Goal: Use online tool/utility: Utilize a website feature to perform a specific function

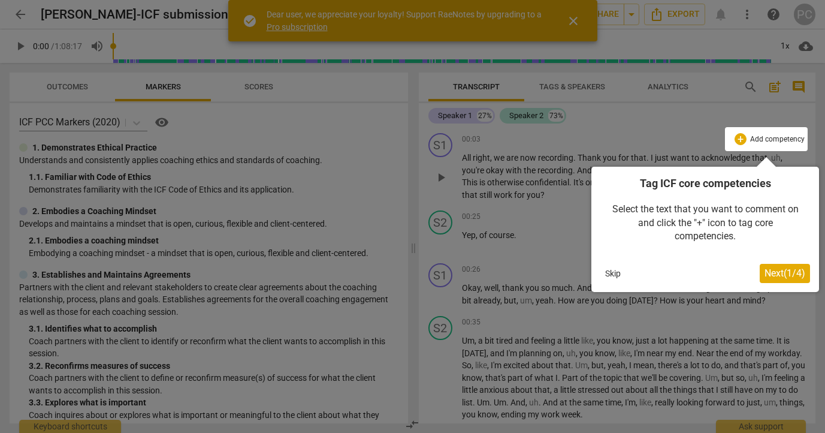
click at [778, 270] on span "Next ( 1 / 4 )" at bounding box center [784, 272] width 41 height 11
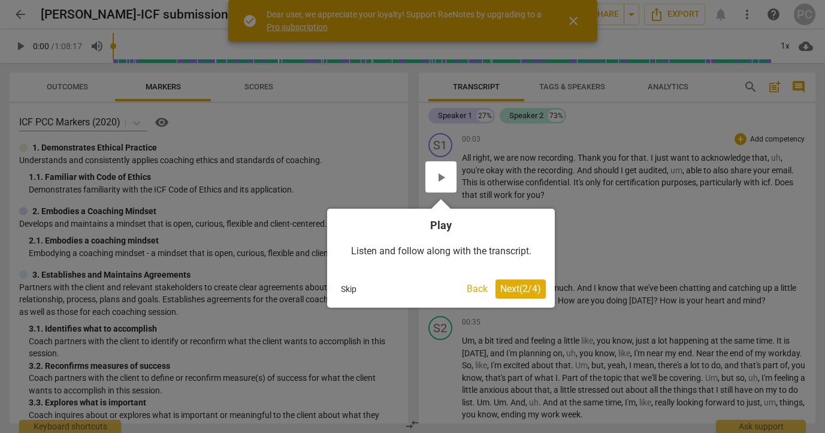
click at [518, 289] on span "Next ( 2 / 4 )" at bounding box center [520, 288] width 41 height 11
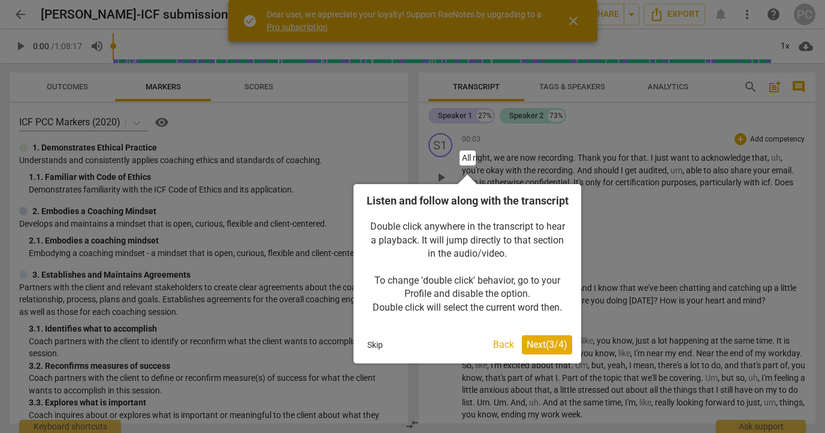
click at [530, 350] on span "Next ( 3 / 4 )" at bounding box center [547, 344] width 41 height 11
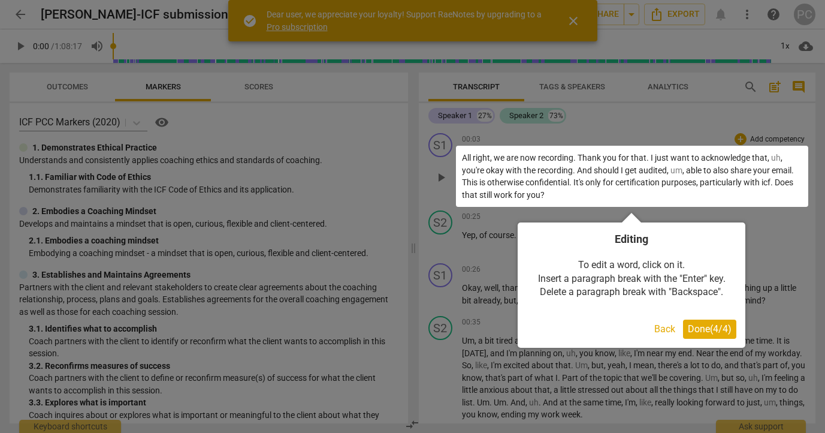
click at [707, 331] on span "Done ( 4 / 4 )" at bounding box center [710, 328] width 44 height 11
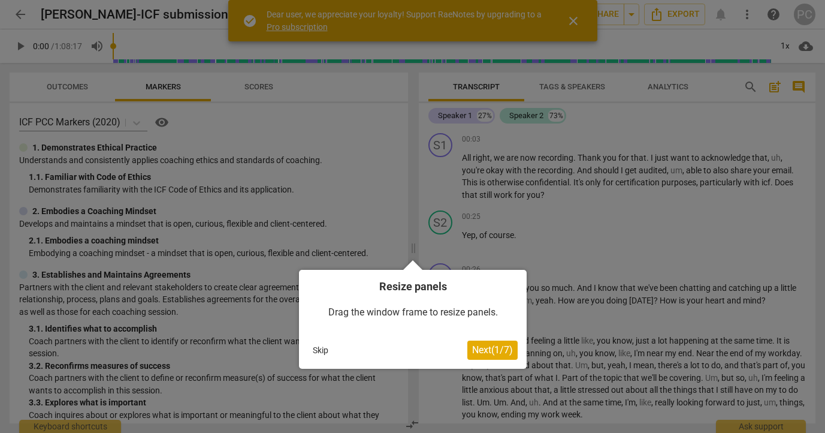
click at [494, 347] on span "Next ( 1 / 7 )" at bounding box center [492, 349] width 41 height 11
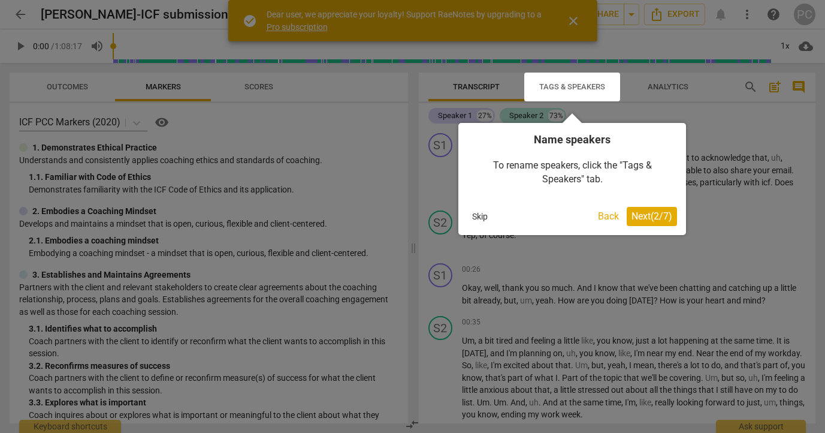
click at [651, 217] on span "Next ( 2 / 7 )" at bounding box center [651, 215] width 41 height 11
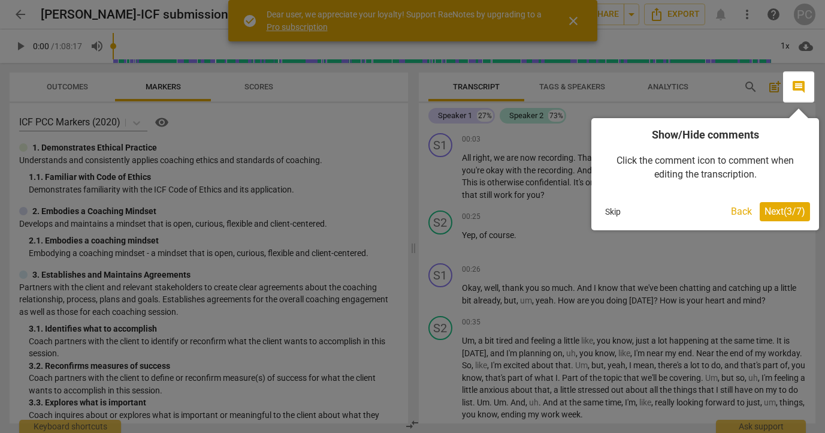
click at [776, 210] on span "Next ( 3 / 7 )" at bounding box center [784, 211] width 41 height 11
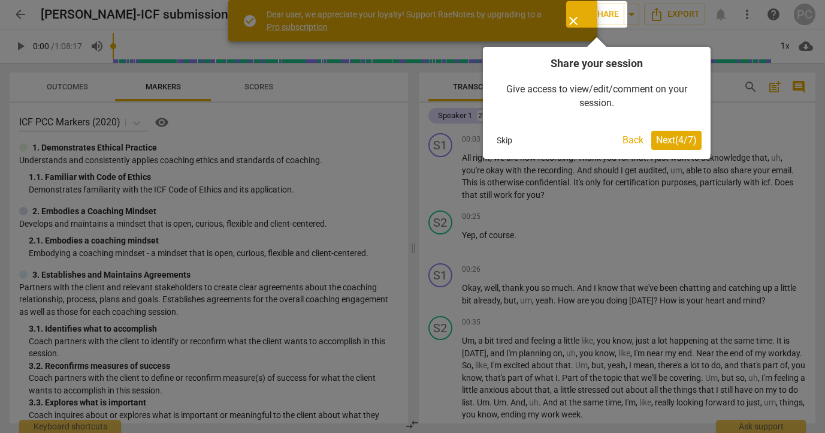
click at [668, 141] on span "Next ( 4 / 7 )" at bounding box center [676, 139] width 41 height 11
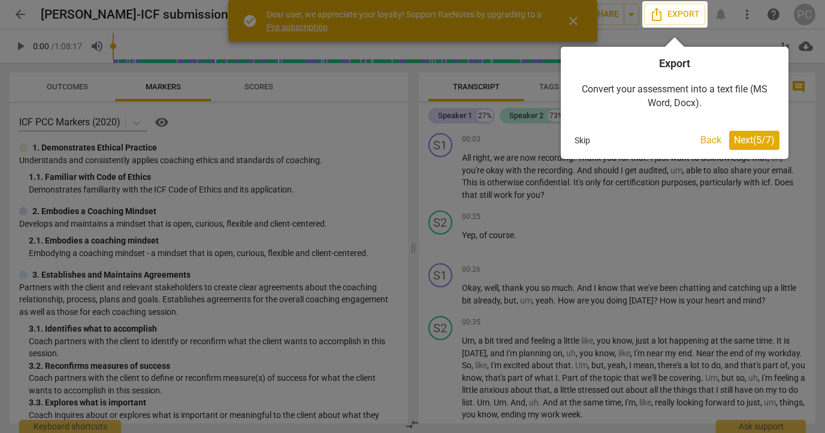
click at [747, 139] on span "Next ( 5 / 7 )" at bounding box center [754, 139] width 41 height 11
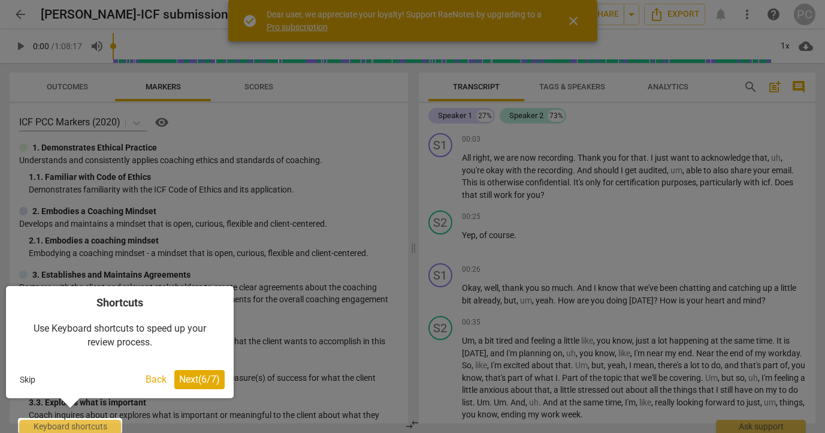
click at [212, 373] on span "Next ( 6 / 7 )" at bounding box center [199, 378] width 41 height 11
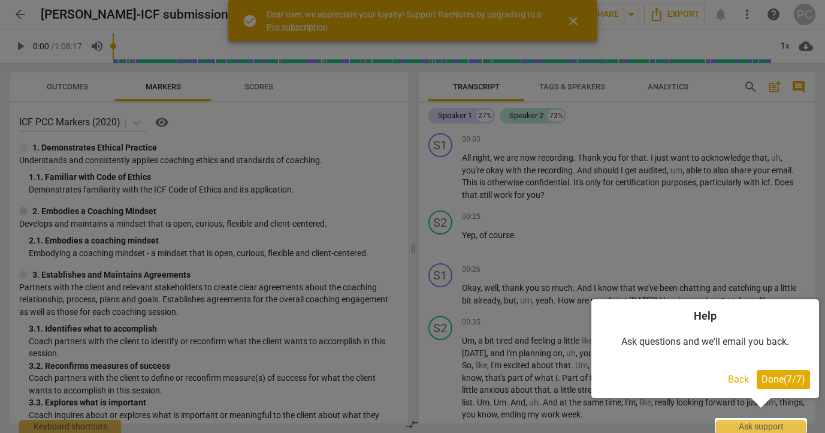
click at [786, 380] on span "Done ( 7 / 7 )" at bounding box center [783, 378] width 44 height 11
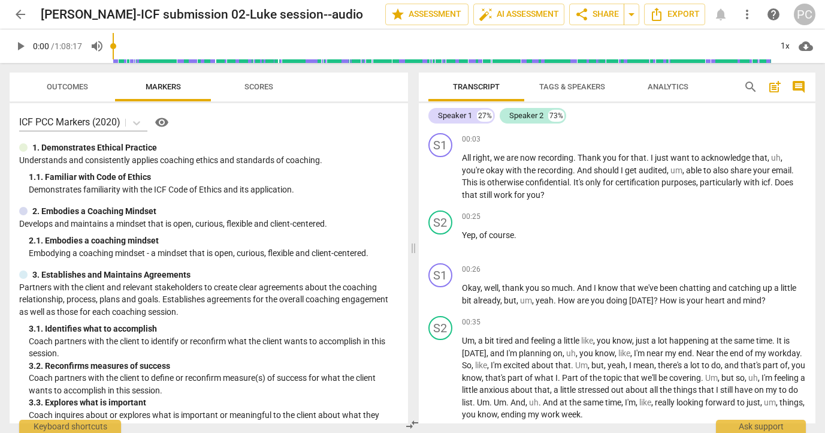
click at [265, 83] on span "Scores" at bounding box center [258, 86] width 29 height 9
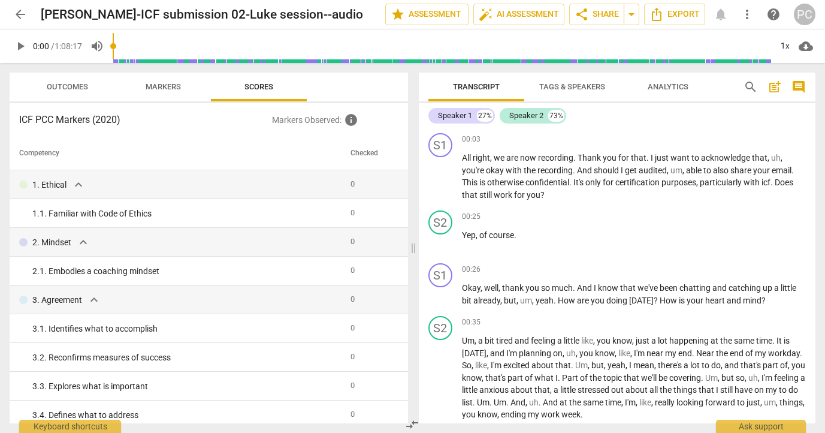
click at [78, 86] on span "Outcomes" at bounding box center [67, 86] width 41 height 9
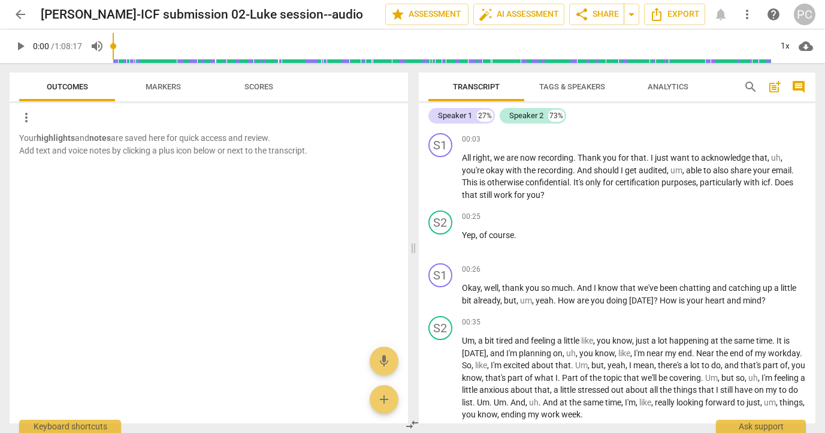
click at [158, 86] on span "Markers" at bounding box center [163, 86] width 35 height 9
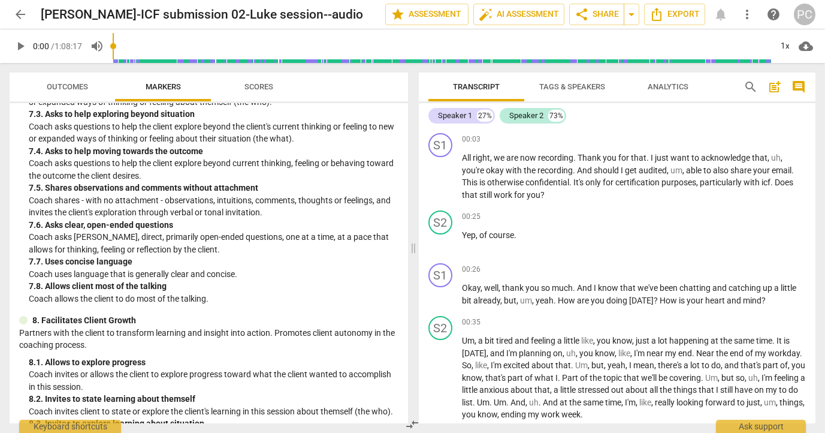
scroll to position [1319, 0]
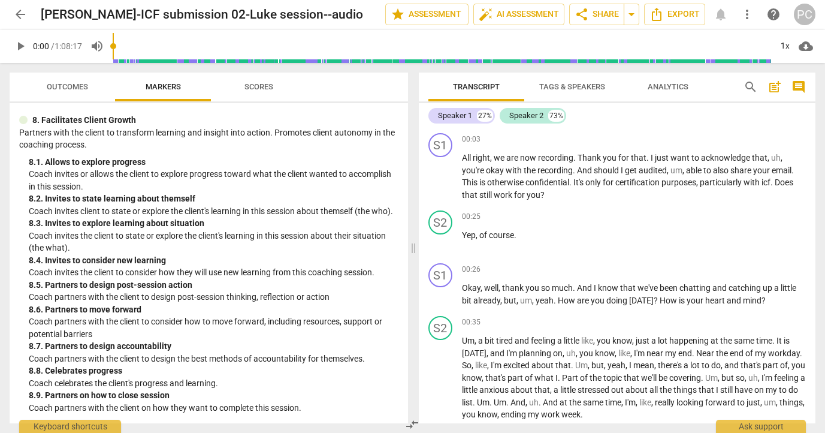
click at [257, 88] on span "Scores" at bounding box center [258, 86] width 29 height 9
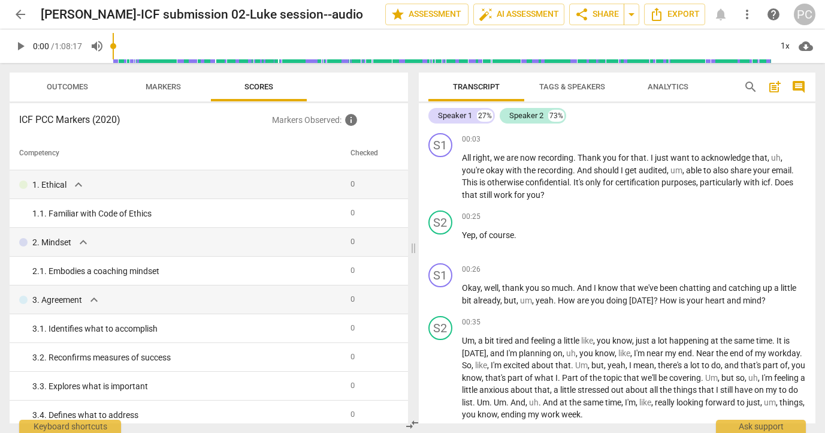
click at [170, 87] on span "Markers" at bounding box center [163, 86] width 35 height 9
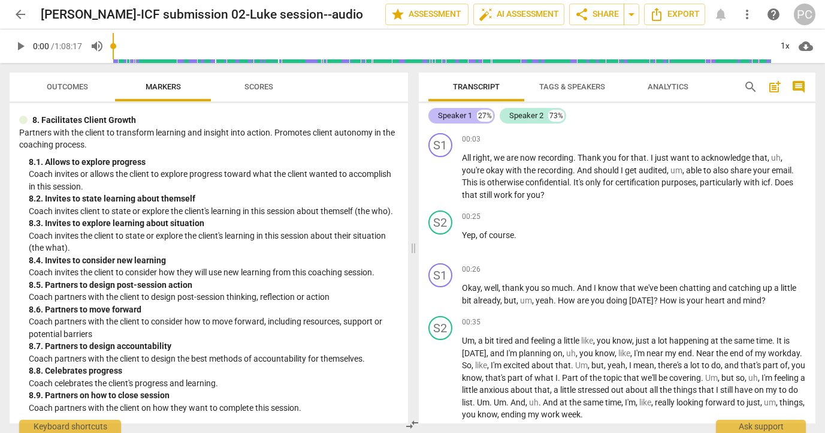
click at [461, 117] on div "Speaker 1" at bounding box center [455, 116] width 34 height 12
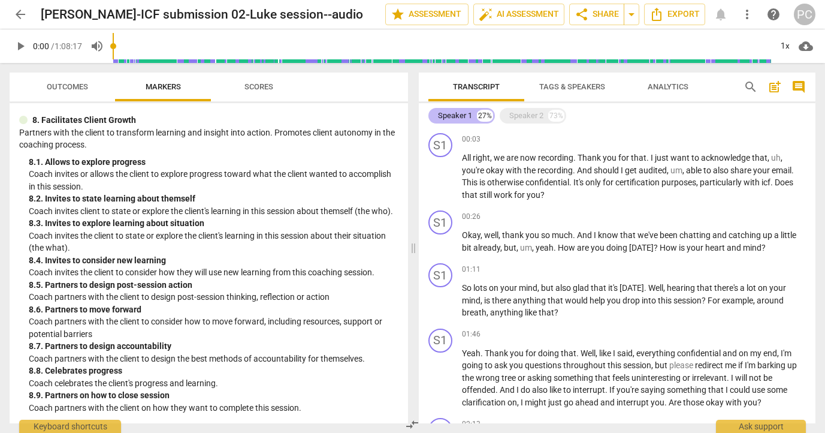
click at [461, 117] on div "Speaker 1" at bounding box center [455, 116] width 34 height 12
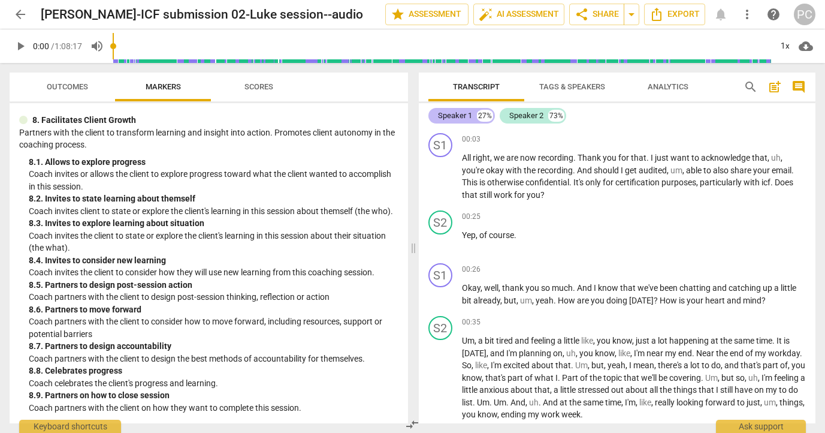
click at [461, 117] on div "Speaker 1" at bounding box center [455, 116] width 34 height 12
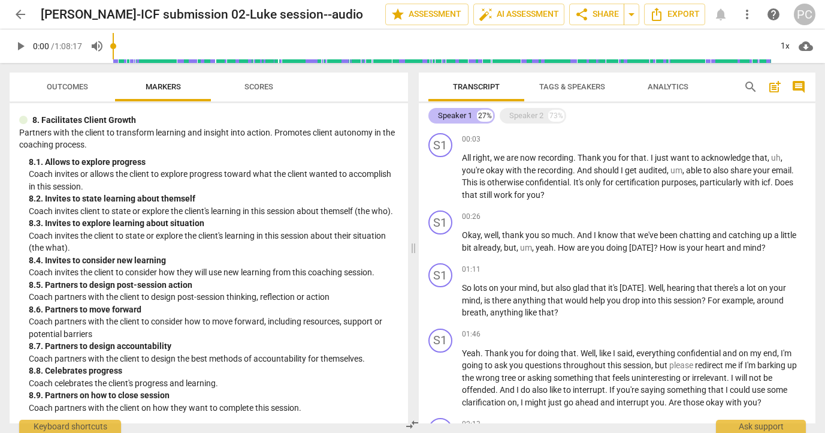
click at [461, 117] on div "Speaker 1" at bounding box center [455, 116] width 34 height 12
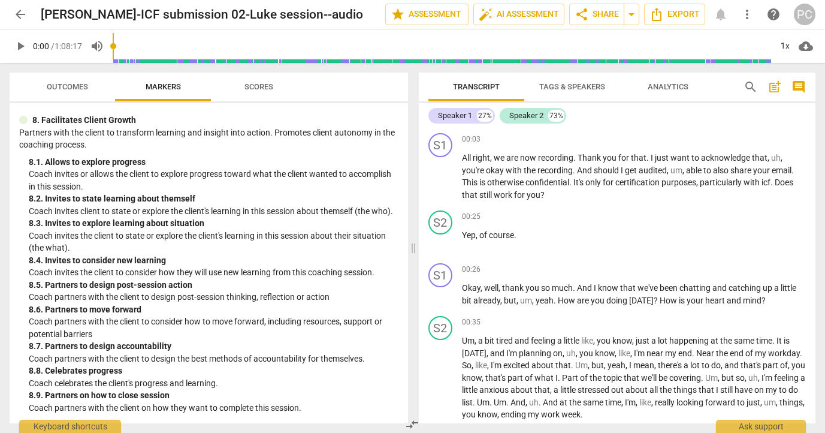
click at [553, 90] on span "Tags & Speakers" at bounding box center [572, 86] width 66 height 9
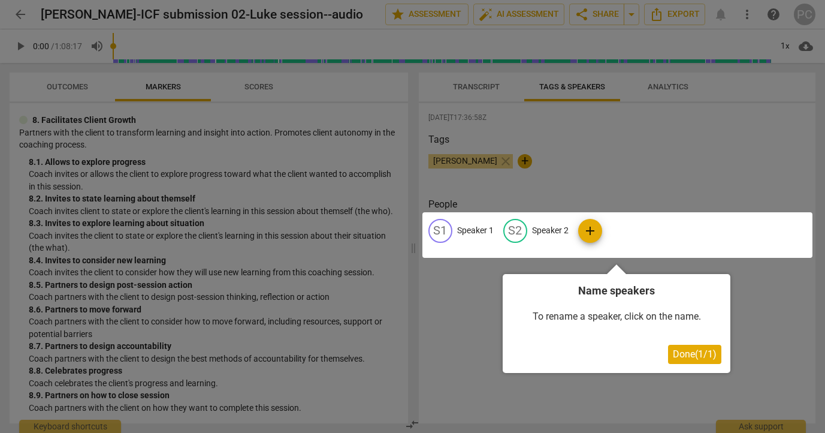
click at [476, 232] on div at bounding box center [617, 235] width 390 height 46
click at [439, 226] on div at bounding box center [617, 235] width 390 height 46
click at [682, 352] on span "Done ( 1 / 1 )" at bounding box center [695, 353] width 44 height 11
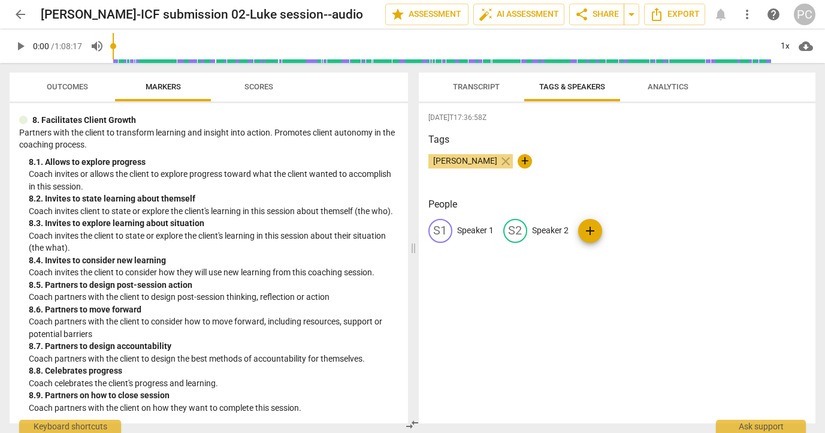
click at [468, 230] on p "Speaker 1" at bounding box center [475, 230] width 37 height 13
type input "[PERSON_NAME]"
click at [610, 235] on p "Speaker 2" at bounding box center [628, 230] width 37 height 13
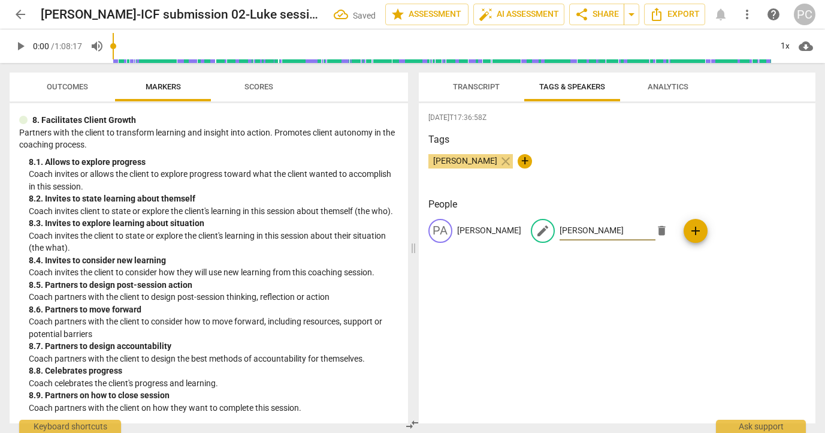
type input "[PERSON_NAME]"
click at [645, 284] on div "[DATE]T17:36:58Z Tags [PERSON_NAME] close + People PA [PERSON_NAME] edit [PERSO…" at bounding box center [617, 263] width 397 height 320
click at [478, 87] on span "Transcript" at bounding box center [476, 86] width 47 height 9
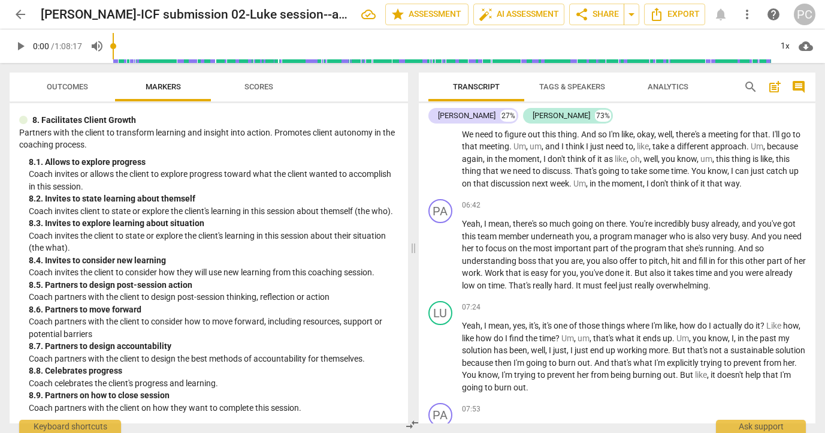
scroll to position [1361, 0]
click at [747, 11] on span "more_vert" at bounding box center [747, 14] width 14 height 14
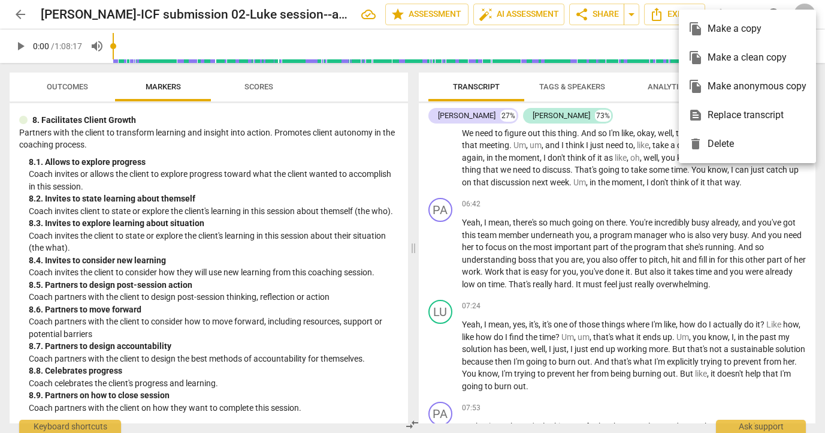
click at [745, 3] on div at bounding box center [412, 216] width 825 height 433
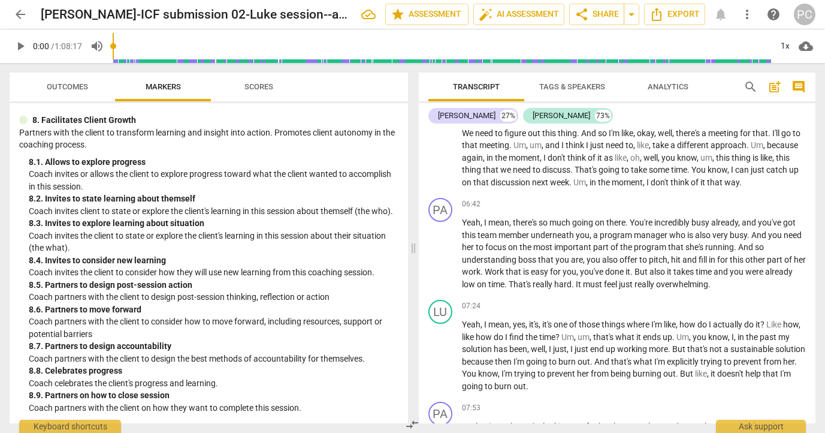
click at [660, 89] on span "Analytics" at bounding box center [668, 86] width 41 height 9
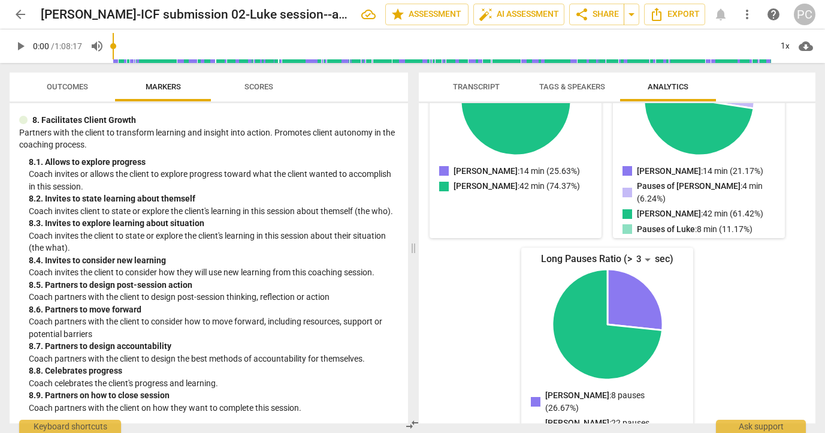
scroll to position [0, 0]
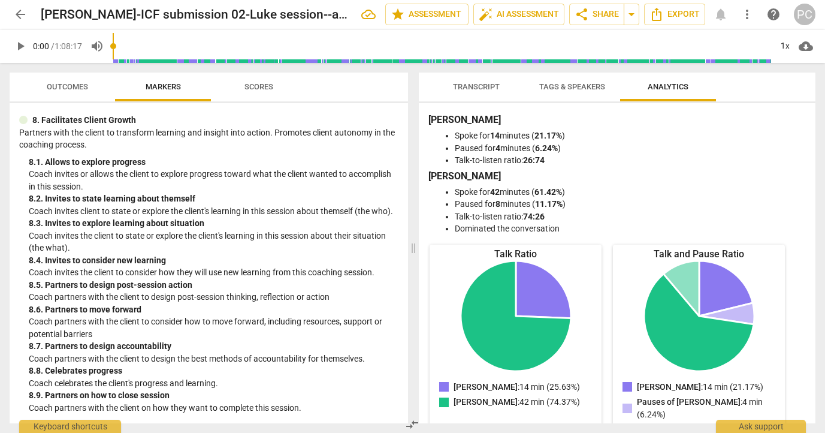
click at [582, 90] on span "Tags & Speakers" at bounding box center [572, 86] width 66 height 9
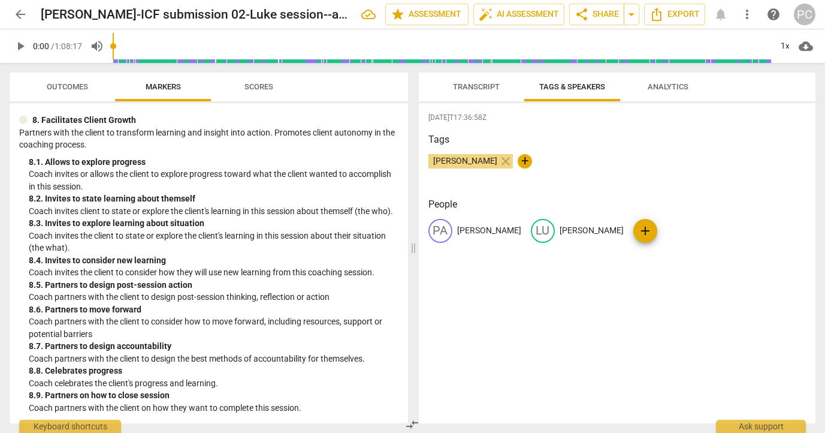
click at [476, 85] on span "Transcript" at bounding box center [476, 86] width 47 height 9
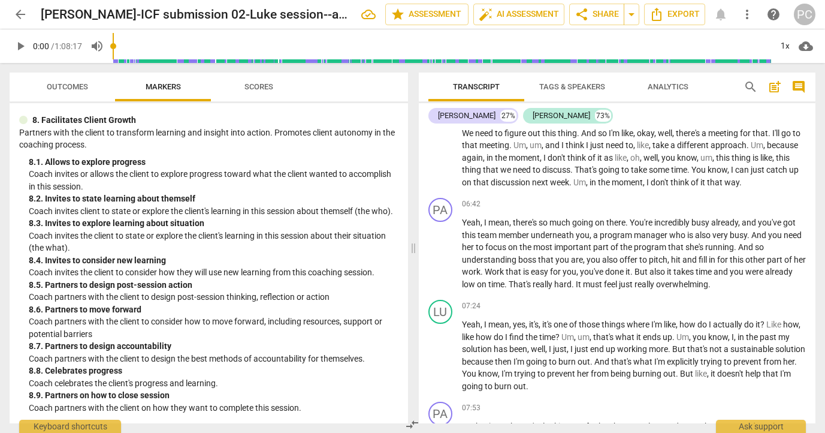
click at [258, 84] on span "Scores" at bounding box center [258, 86] width 29 height 9
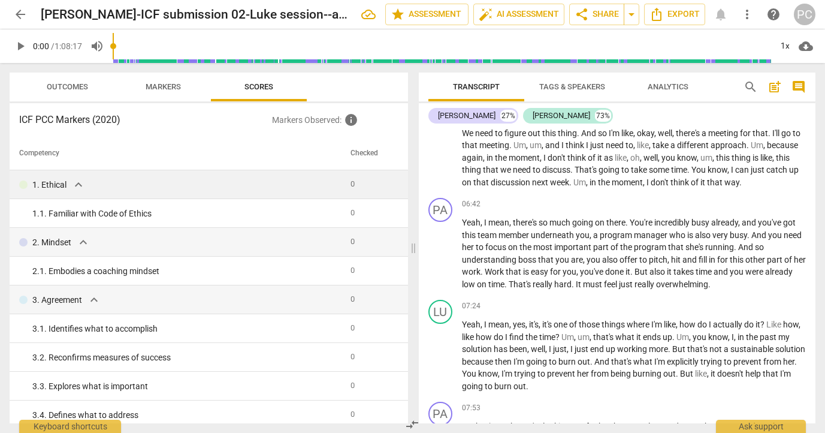
click at [76, 186] on span "expand_more" at bounding box center [78, 184] width 14 height 14
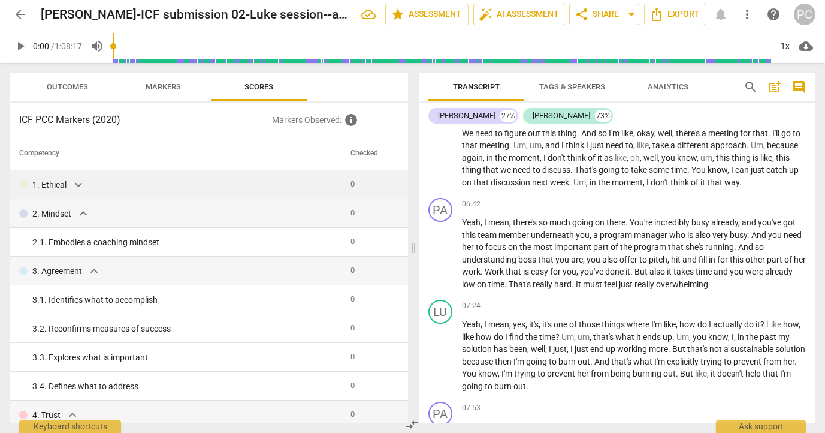
click at [76, 186] on span "expand_more" at bounding box center [78, 184] width 14 height 14
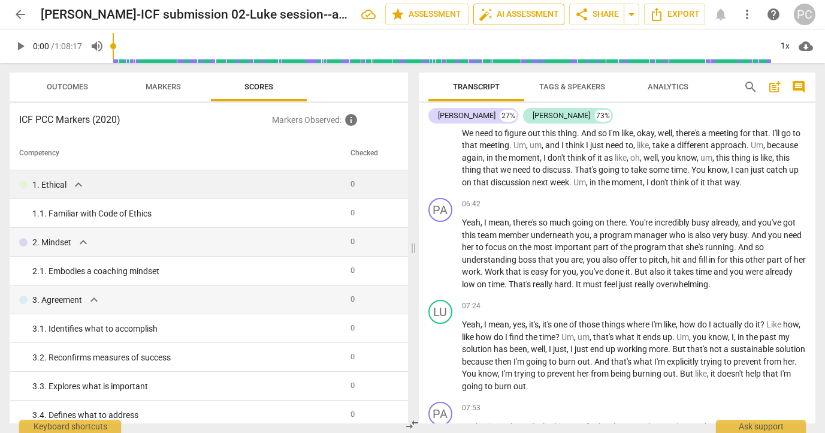
click at [518, 15] on span "auto_fix_high AI Assessment" at bounding box center [519, 14] width 80 height 14
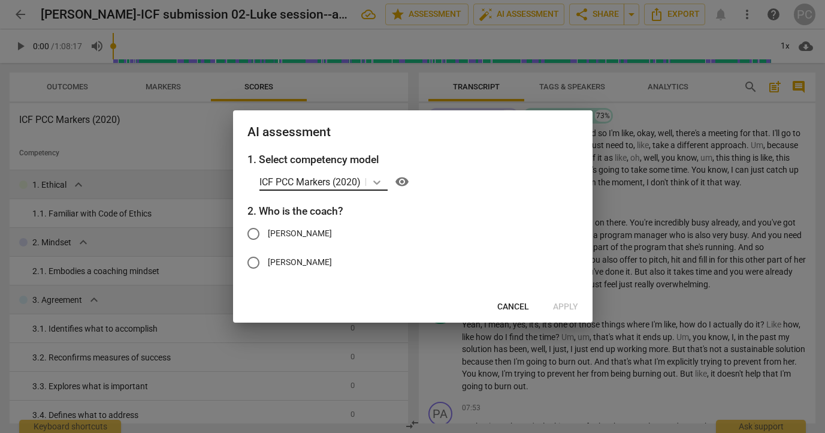
click at [376, 181] on icon at bounding box center [376, 182] width 7 height 4
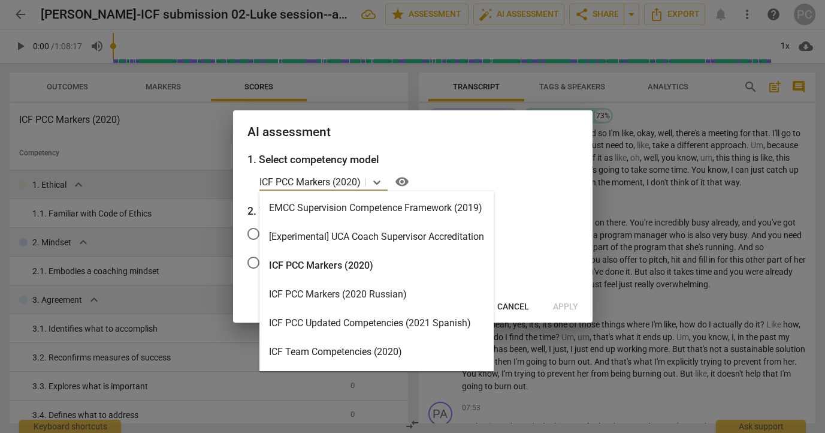
click at [356, 262] on div "ICF PCC Markers (2020)" at bounding box center [376, 265] width 234 height 29
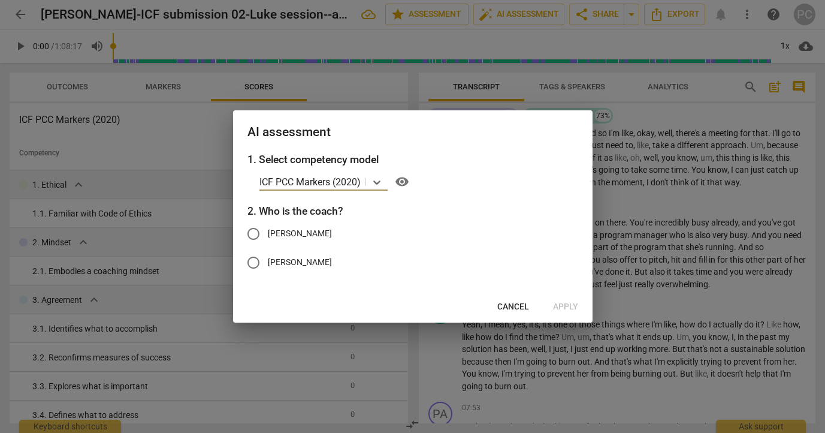
click at [278, 231] on span "[PERSON_NAME]" at bounding box center [300, 233] width 64 height 13
click at [268, 231] on input "[PERSON_NAME]" at bounding box center [253, 233] width 29 height 29
radio input "true"
click at [558, 306] on span "Apply" at bounding box center [565, 307] width 25 height 12
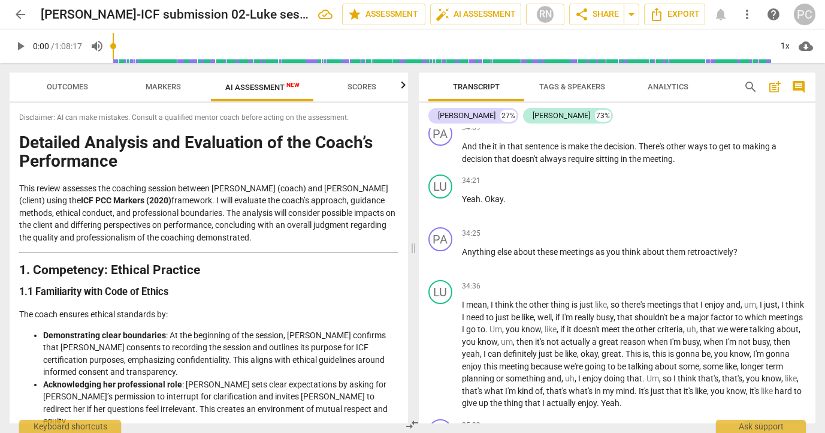
click at [370, 88] on span "Scores" at bounding box center [361, 86] width 29 height 9
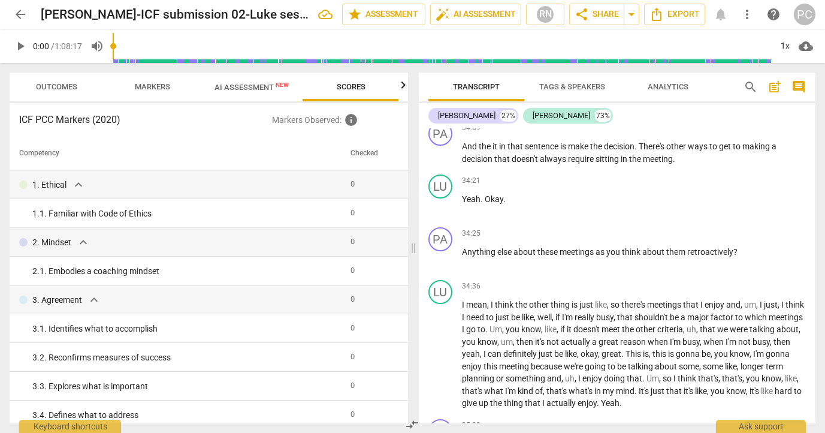
scroll to position [0, 11]
click at [257, 89] on span "AI Assessment New" at bounding box center [251, 87] width 74 height 9
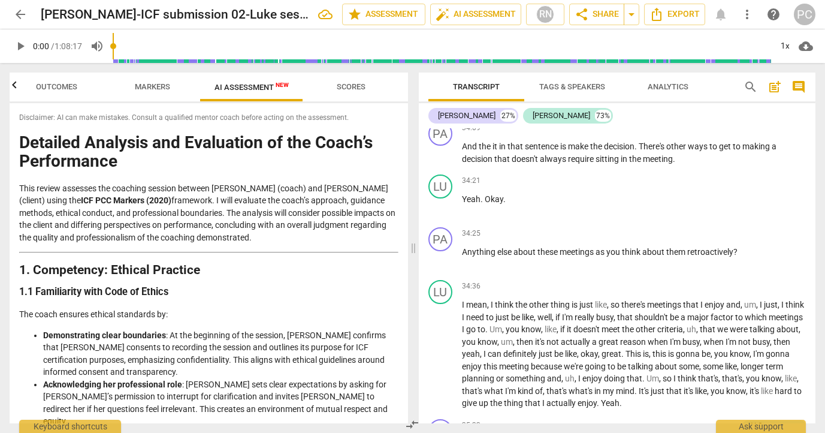
click at [141, 84] on span "Markers" at bounding box center [152, 86] width 35 height 9
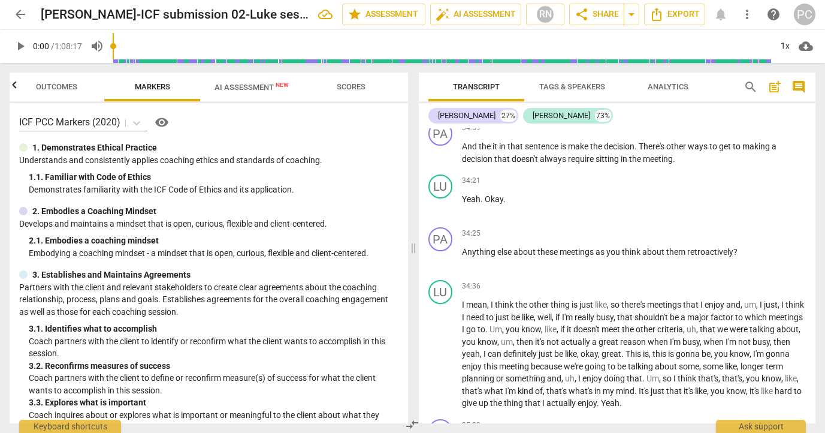
click at [244, 88] on span "AI Assessment New" at bounding box center [251, 87] width 74 height 9
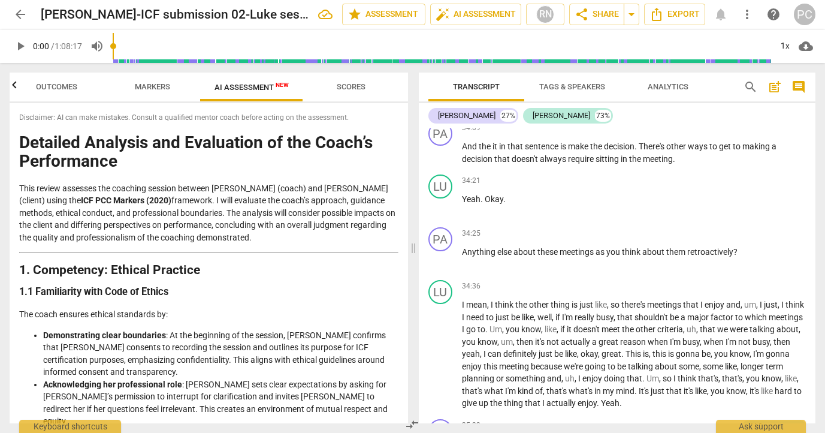
click at [159, 84] on span "Markers" at bounding box center [152, 86] width 35 height 9
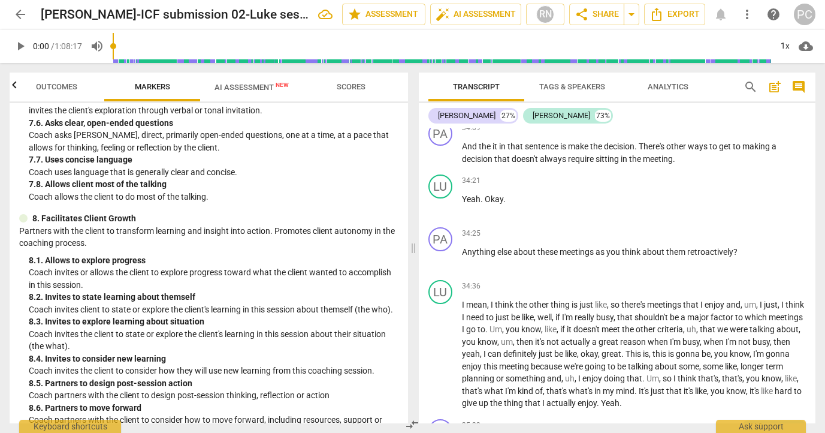
scroll to position [1319, 0]
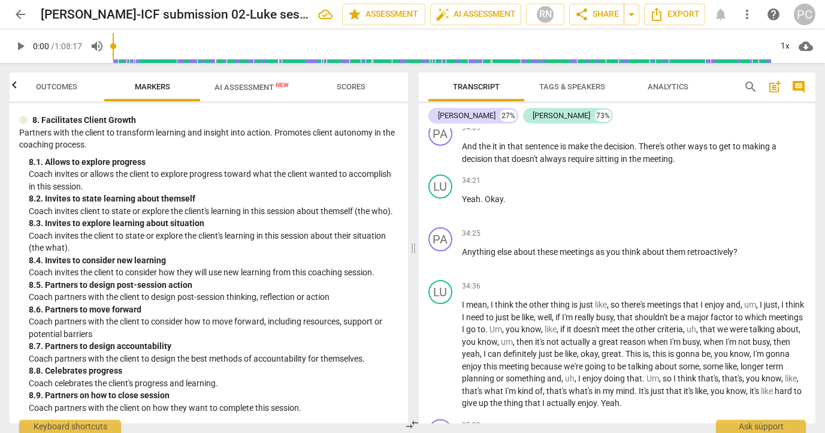
click at [252, 90] on span "AI Assessment New" at bounding box center [251, 87] width 74 height 9
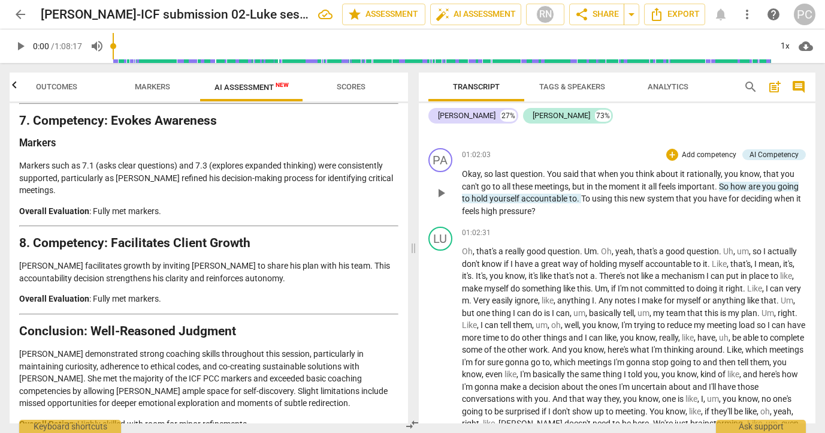
scroll to position [11872, 0]
click at [153, 83] on span "Markers" at bounding box center [152, 86] width 35 height 9
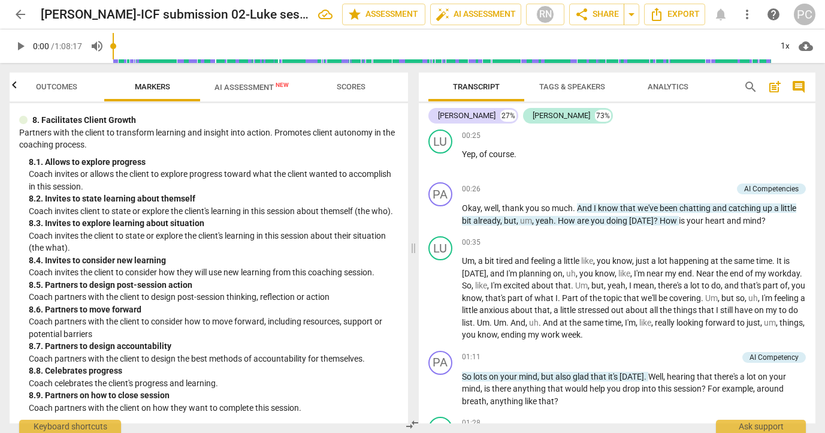
scroll to position [0, 0]
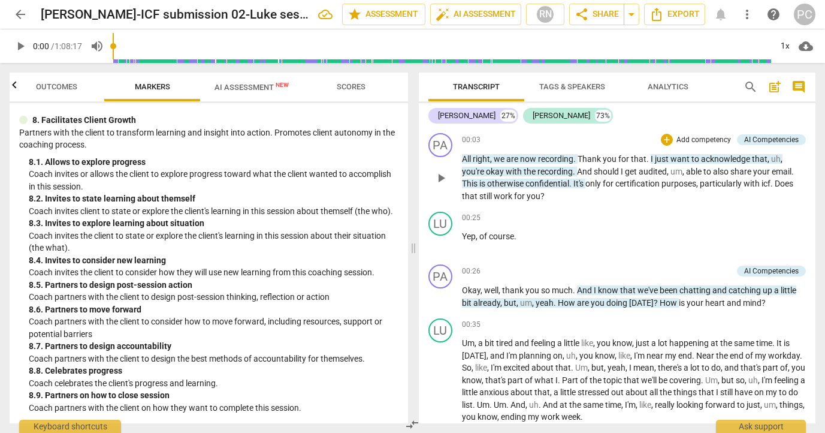
click at [629, 156] on span "for" at bounding box center [624, 159] width 13 height 10
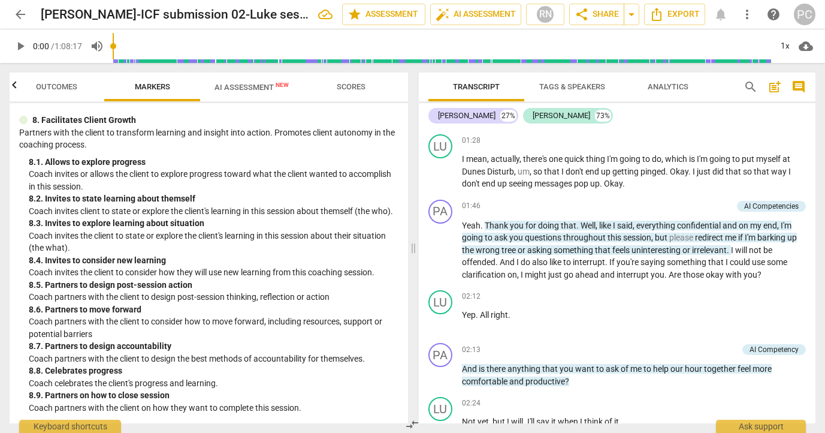
scroll to position [365, 0]
click at [597, 224] on span "," at bounding box center [598, 224] width 4 height 10
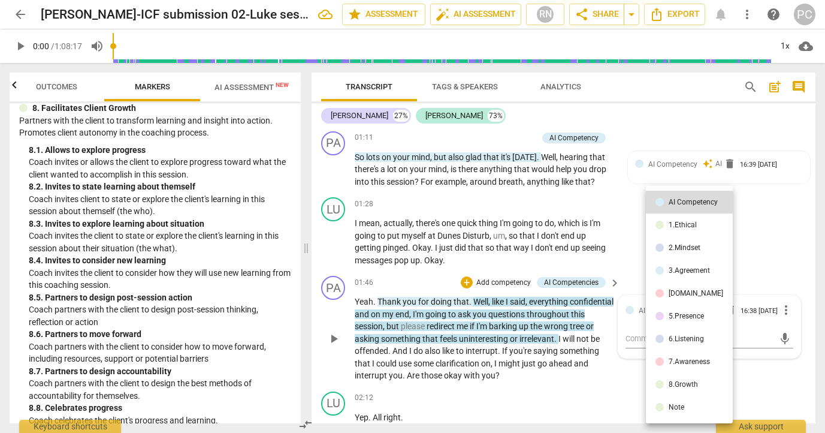
scroll to position [404, 0]
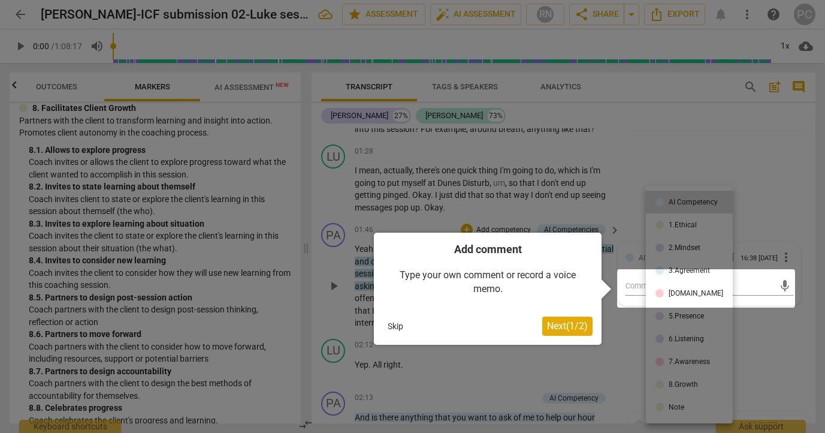
click at [395, 325] on button "Skip" at bounding box center [395, 326] width 25 height 18
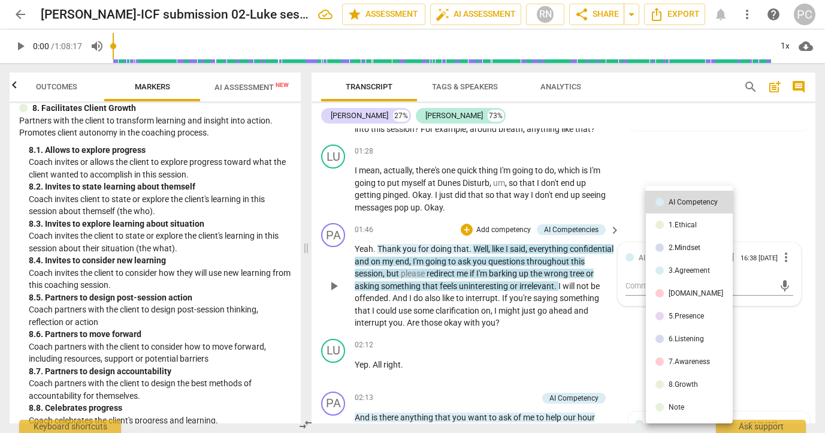
click at [768, 165] on div at bounding box center [412, 216] width 825 height 433
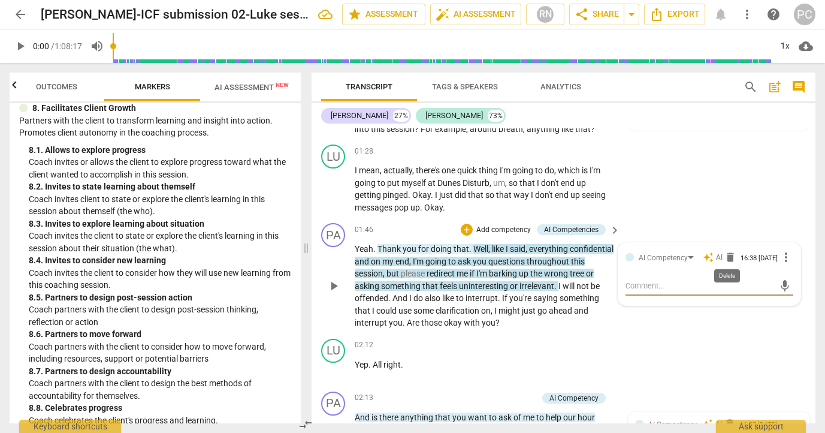
click at [728, 254] on span "delete" at bounding box center [730, 257] width 12 height 12
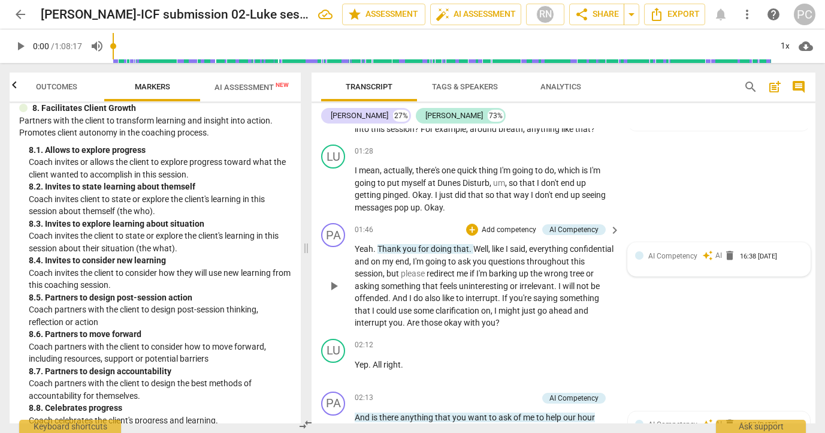
click at [797, 85] on span "comment" at bounding box center [798, 87] width 14 height 14
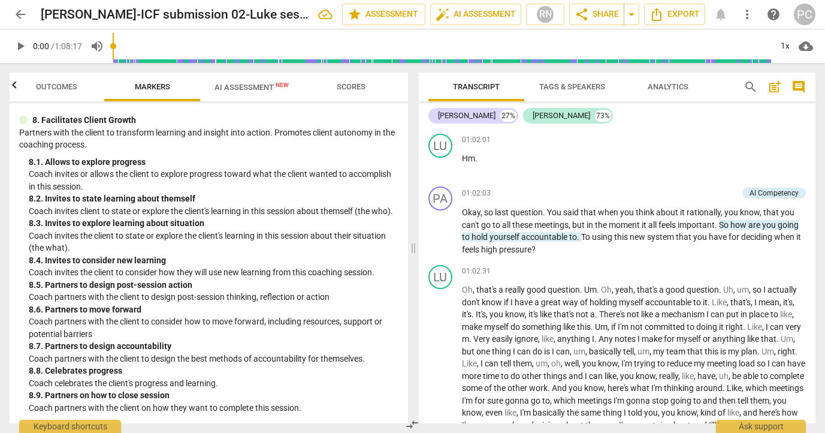
scroll to position [11822, 0]
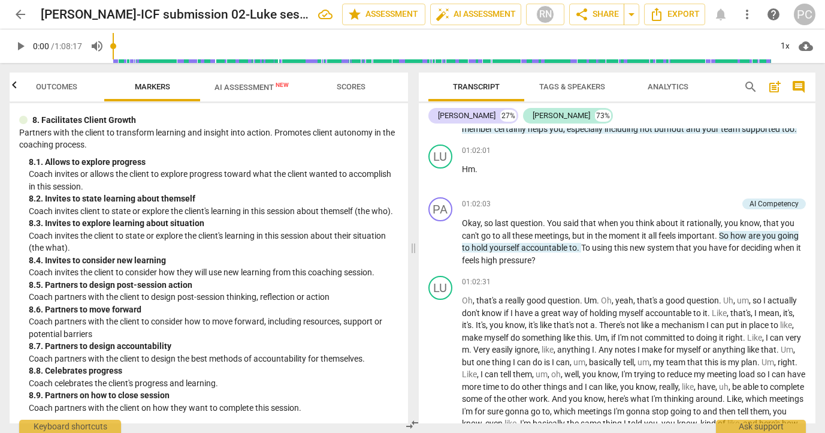
click at [657, 84] on span "want" at bounding box center [666, 80] width 21 height 10
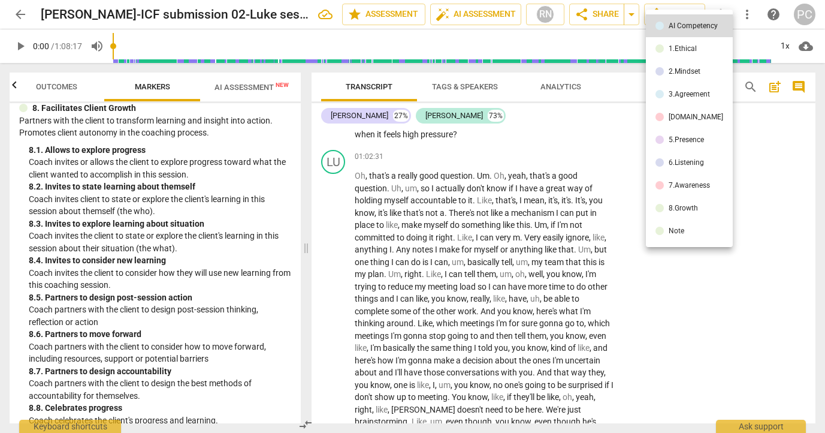
scroll to position [14231, 0]
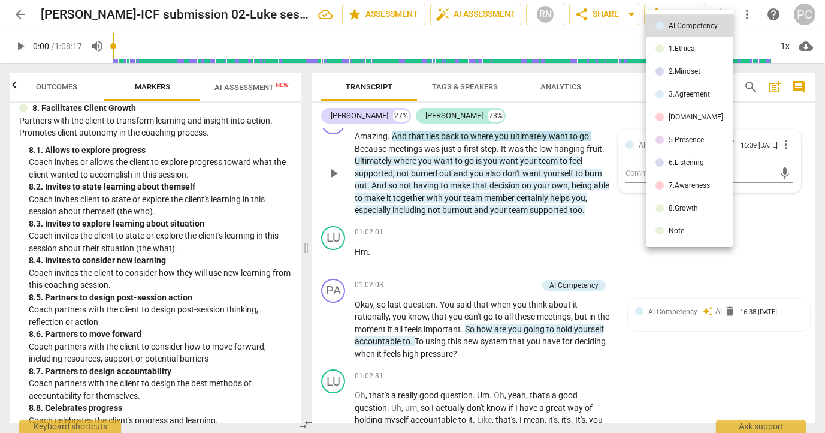
click at [588, 334] on div at bounding box center [412, 216] width 825 height 433
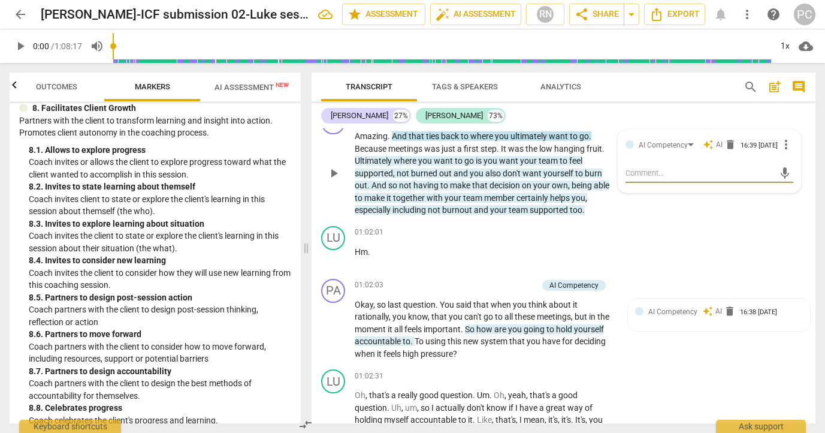
click at [799, 86] on span "comment" at bounding box center [798, 87] width 14 height 14
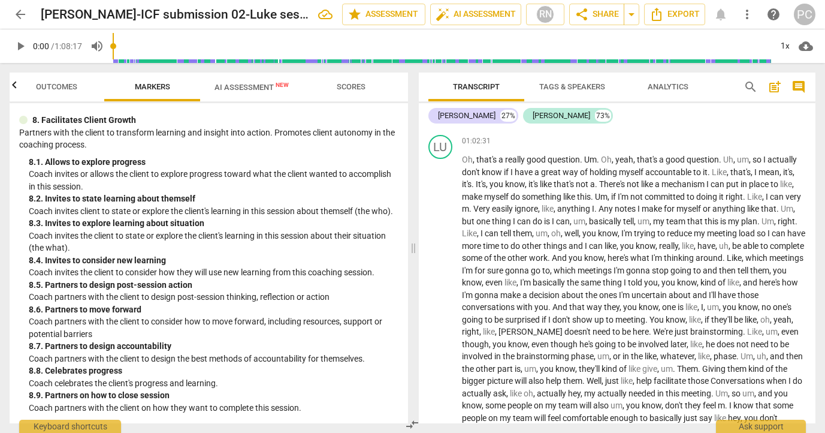
scroll to position [1319, 0]
click at [19, 16] on span "arrow_back" at bounding box center [20, 14] width 14 height 14
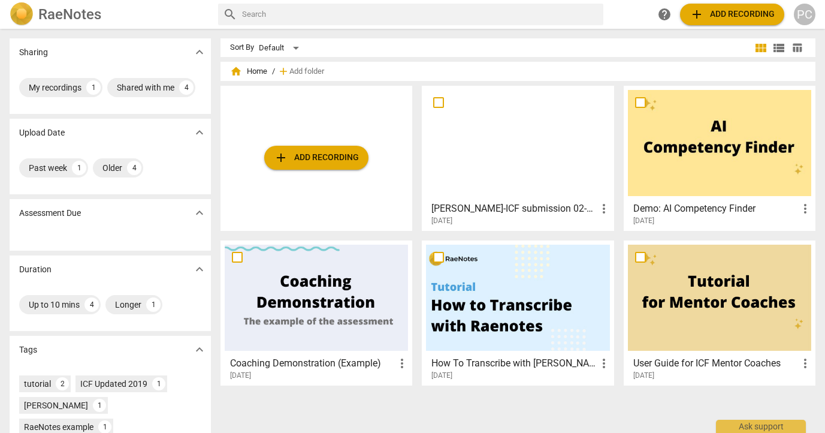
click at [346, 162] on span "add Add recording" at bounding box center [316, 157] width 85 height 14
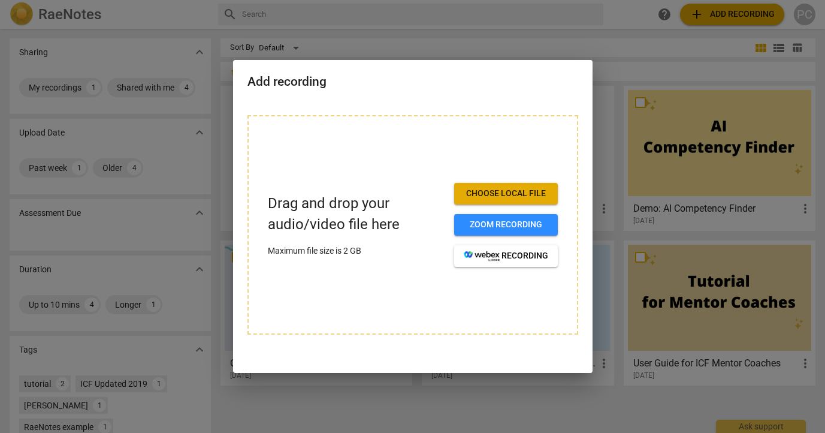
click at [377, 393] on div at bounding box center [412, 216] width 825 height 433
